Goal: Communication & Community: Connect with others

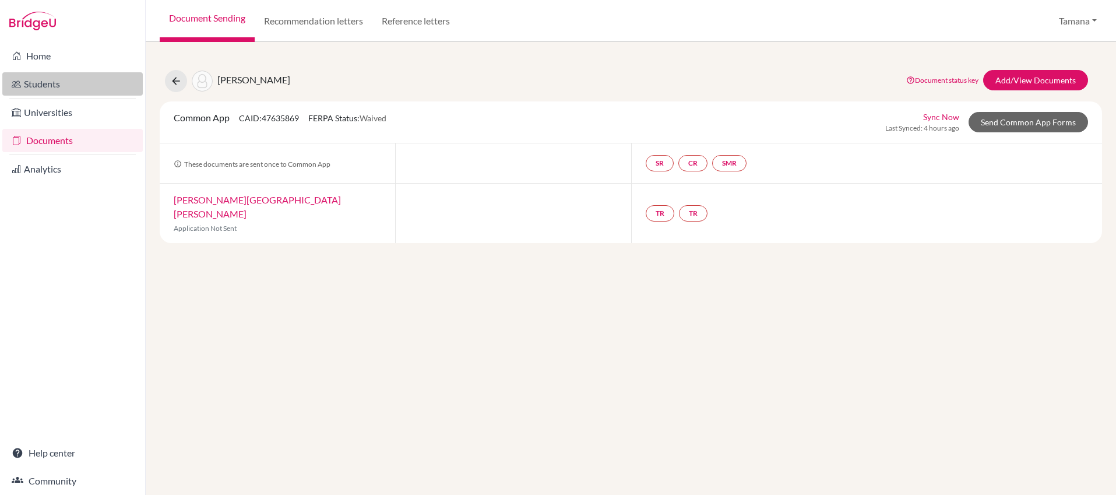
click at [97, 75] on link "Students" at bounding box center [72, 83] width 140 height 23
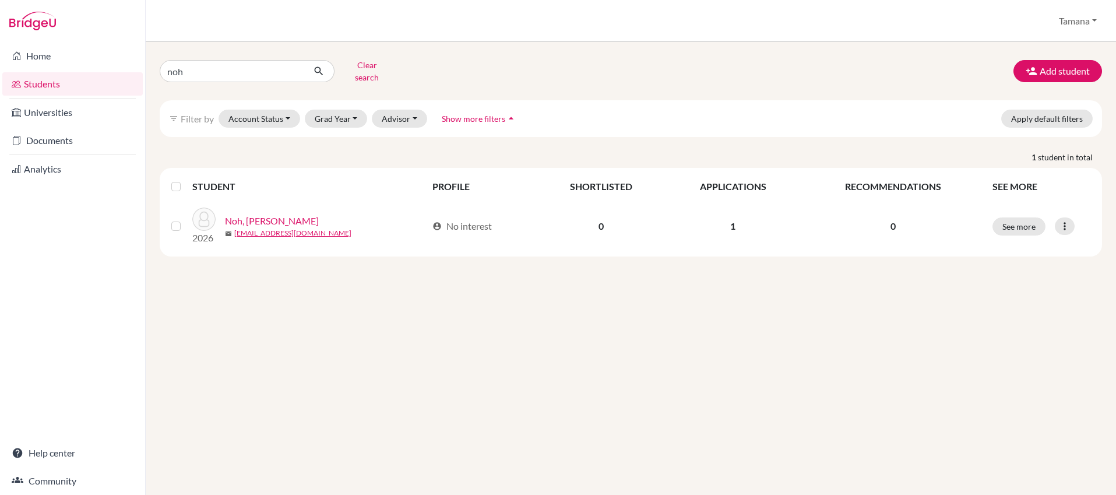
drag, startPoint x: 0, startPoint y: 0, endPoint x: 196, endPoint y: 71, distance: 208.8
click at [193, 71] on input "noh" at bounding box center [232, 71] width 144 height 22
type input "kabeer"
click button "submit" at bounding box center [319, 71] width 31 height 22
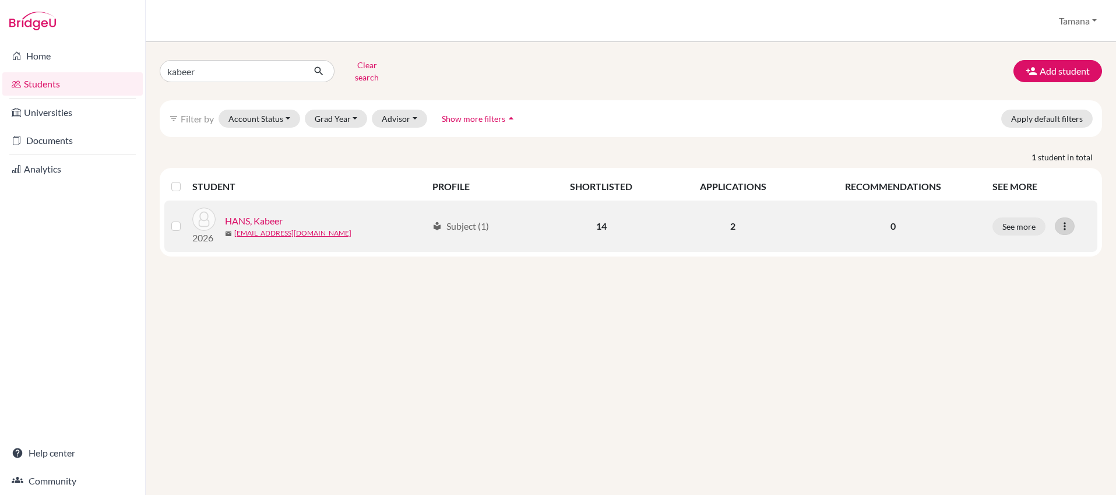
click at [1070, 220] on icon at bounding box center [1065, 226] width 12 height 12
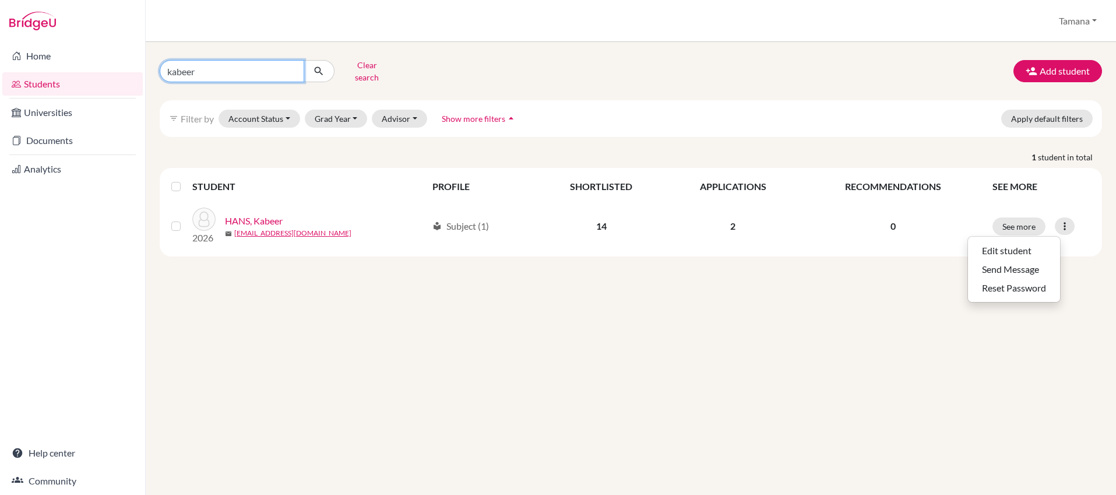
click at [255, 69] on input "kabeer" at bounding box center [232, 71] width 144 height 22
type input "shuo"
click button "submit" at bounding box center [319, 71] width 31 height 22
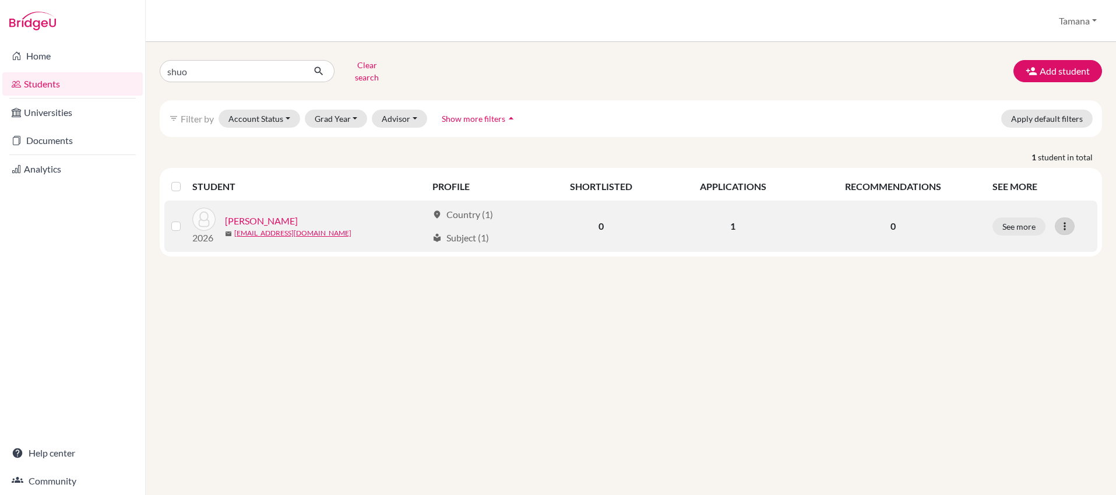
click at [1070, 220] on div at bounding box center [1065, 225] width 20 height 17
click at [1023, 263] on button "Send Message" at bounding box center [1014, 269] width 92 height 19
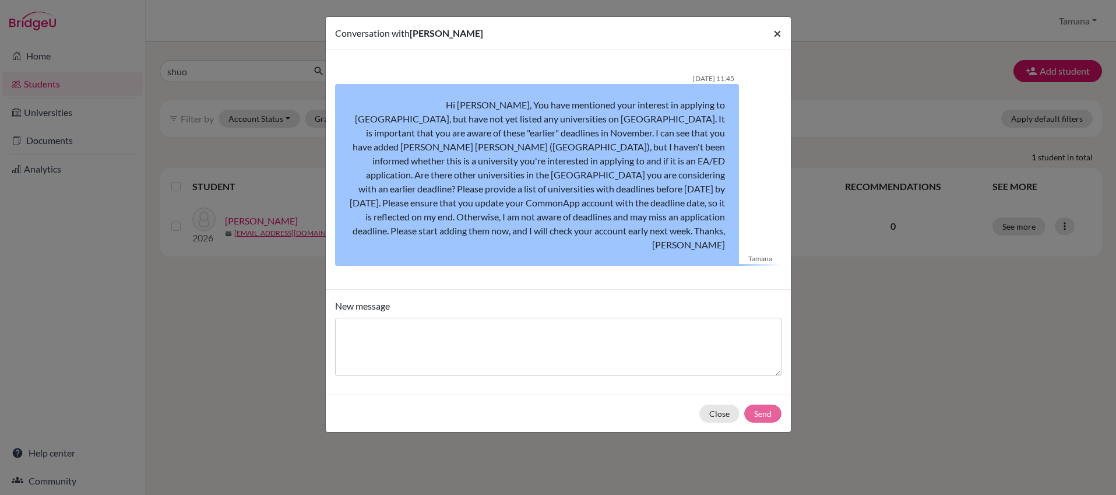
click at [778, 33] on span "×" at bounding box center [777, 32] width 8 height 17
